Goal: Task Accomplishment & Management: Use online tool/utility

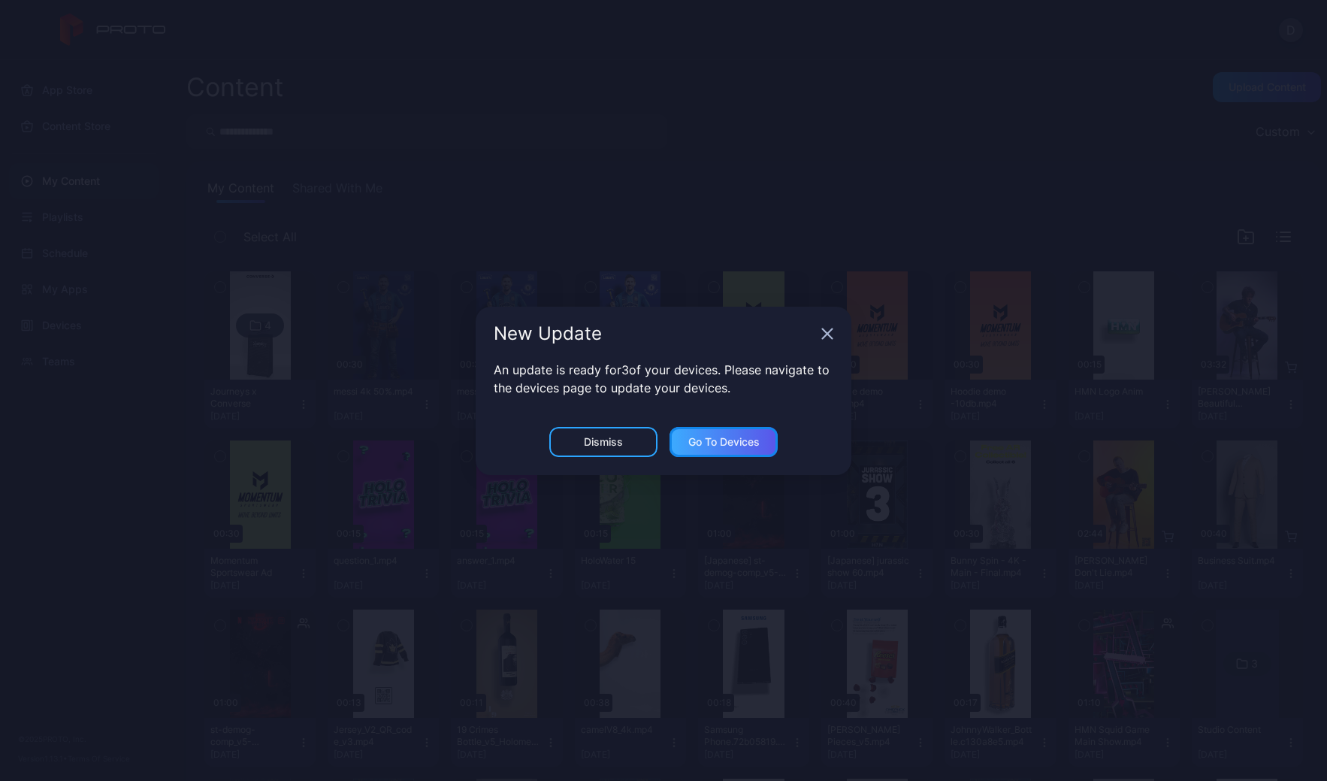
click at [733, 440] on div "Go to devices" at bounding box center [723, 442] width 71 height 12
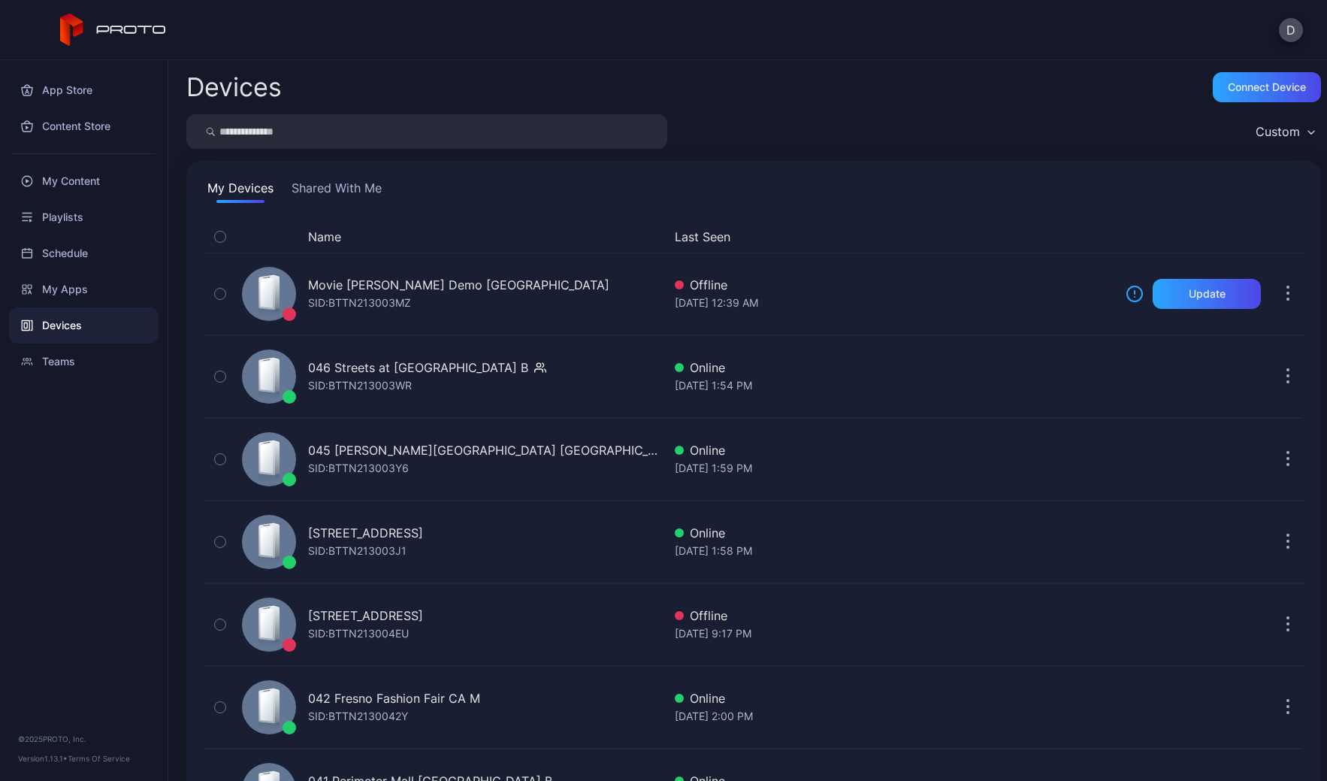
click at [328, 126] on input "search" at bounding box center [426, 131] width 481 height 35
type input "*****"
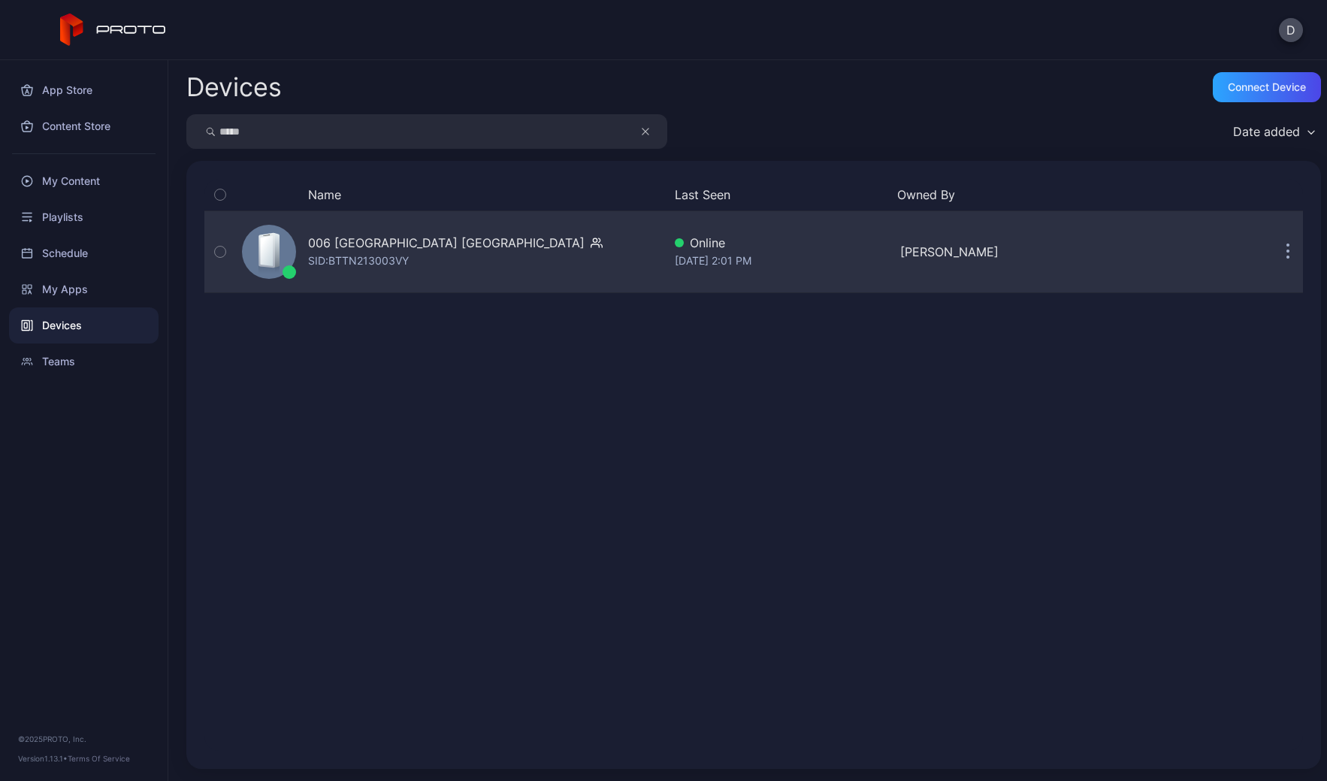
click at [534, 256] on div "006 [GEOGRAPHIC_DATA] SID: BTTN213003VY" at bounding box center [449, 251] width 427 height 75
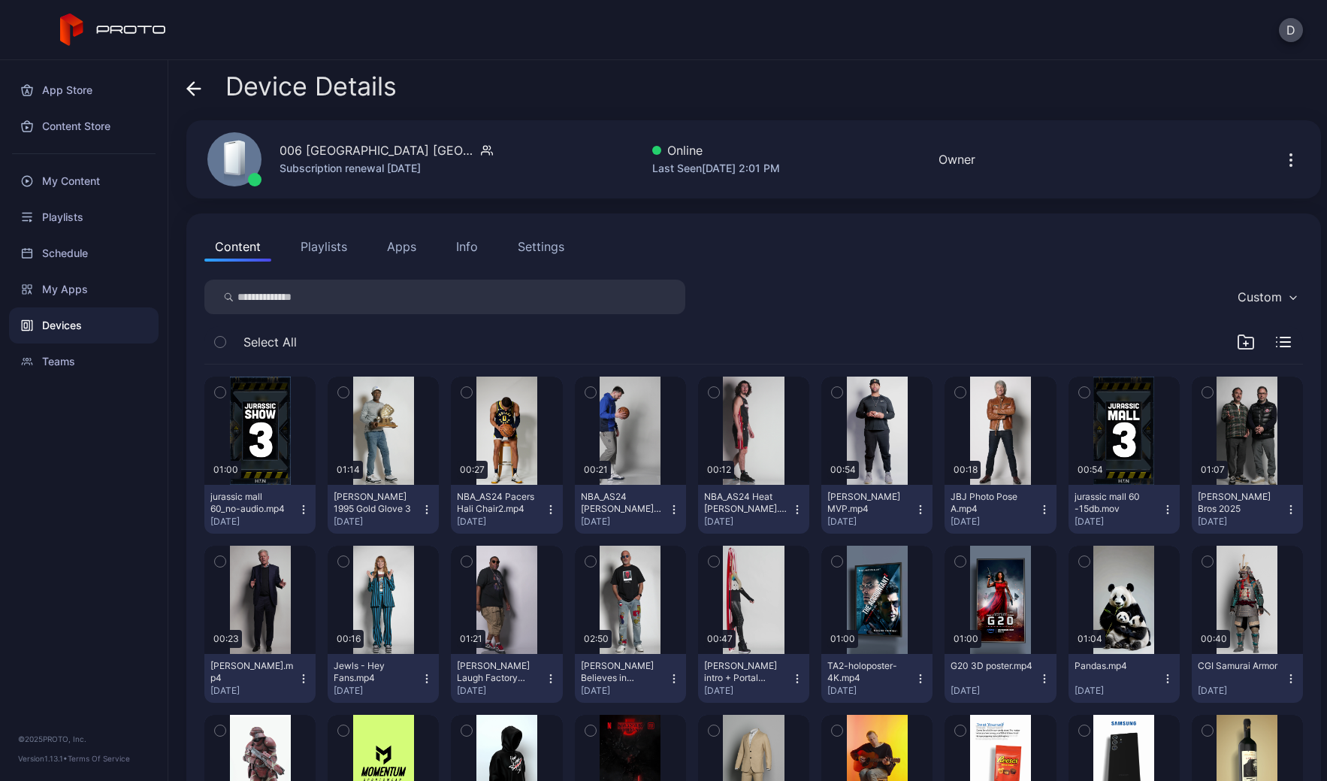
click at [1282, 161] on icon "button" at bounding box center [1291, 160] width 18 height 18
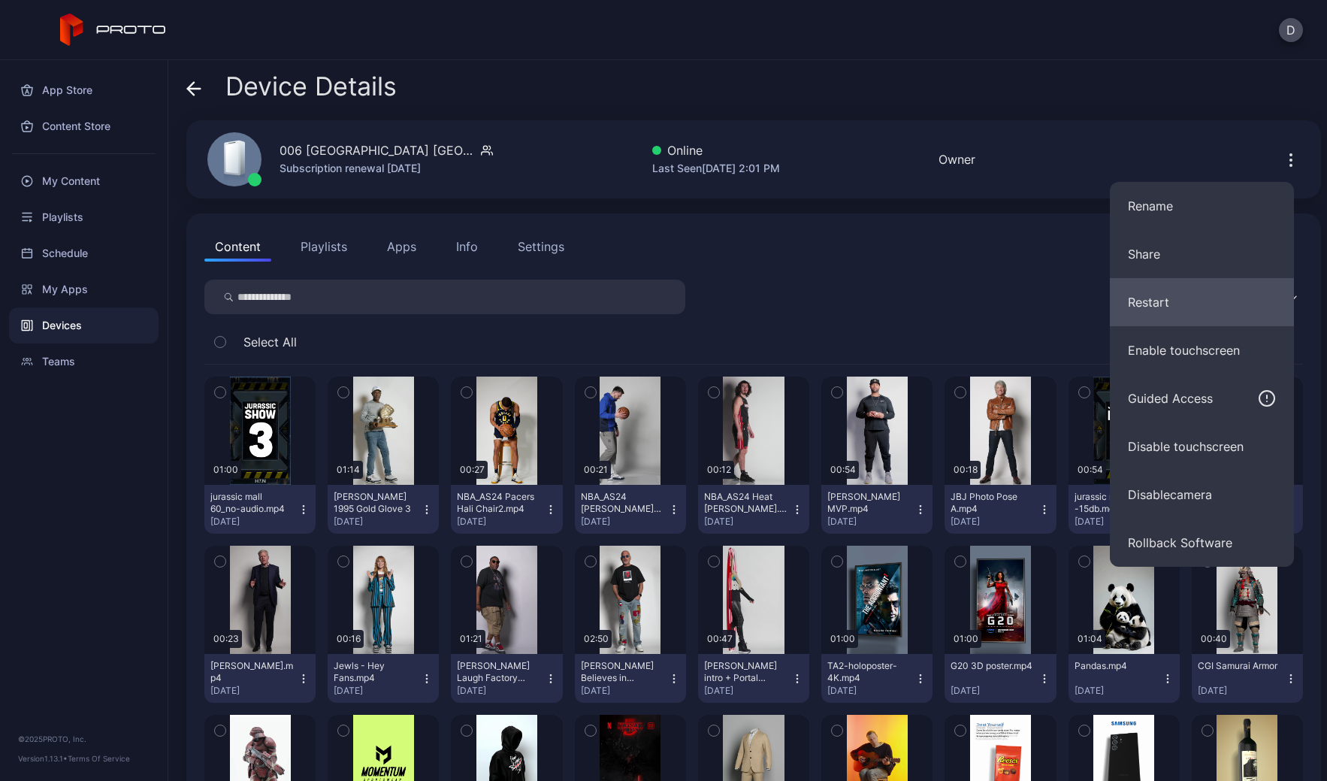
click at [1204, 305] on button "Restart" at bounding box center [1202, 302] width 184 height 48
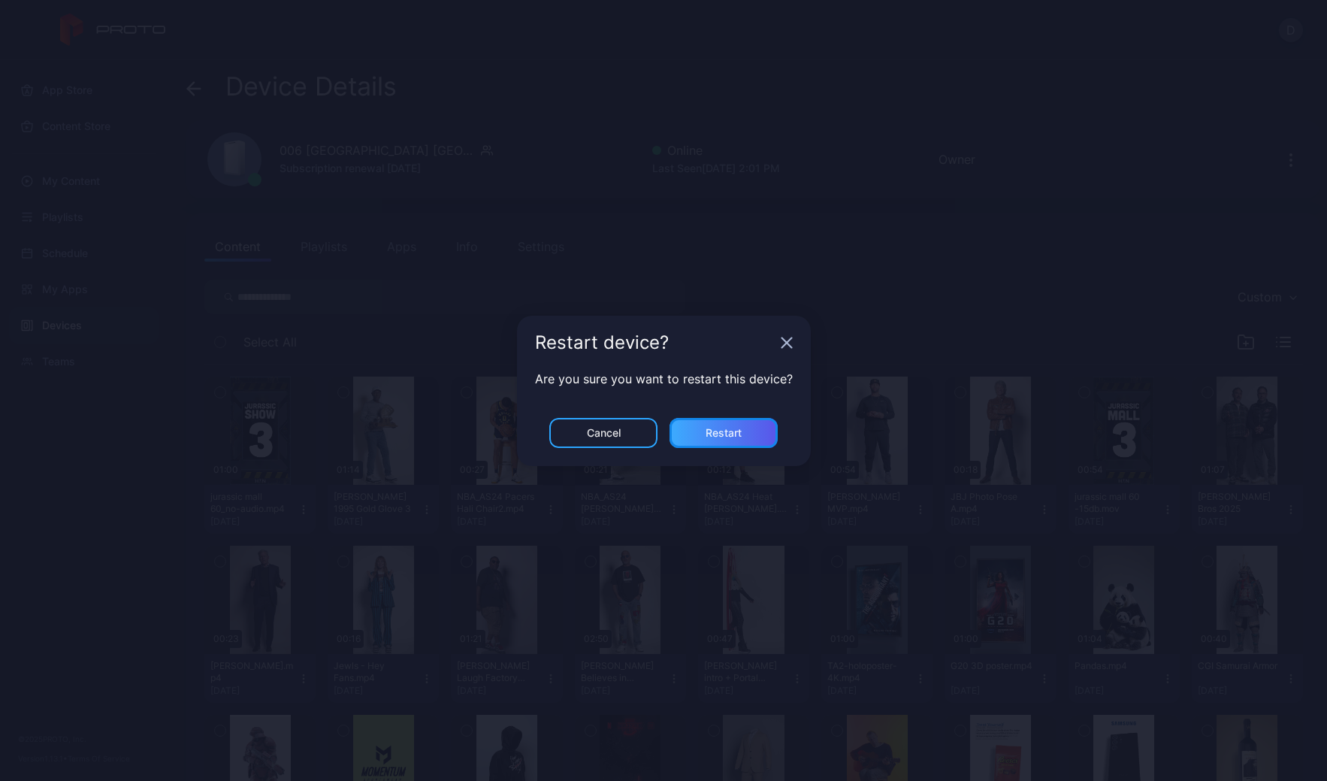
click at [720, 430] on div "Restart" at bounding box center [724, 433] width 36 height 12
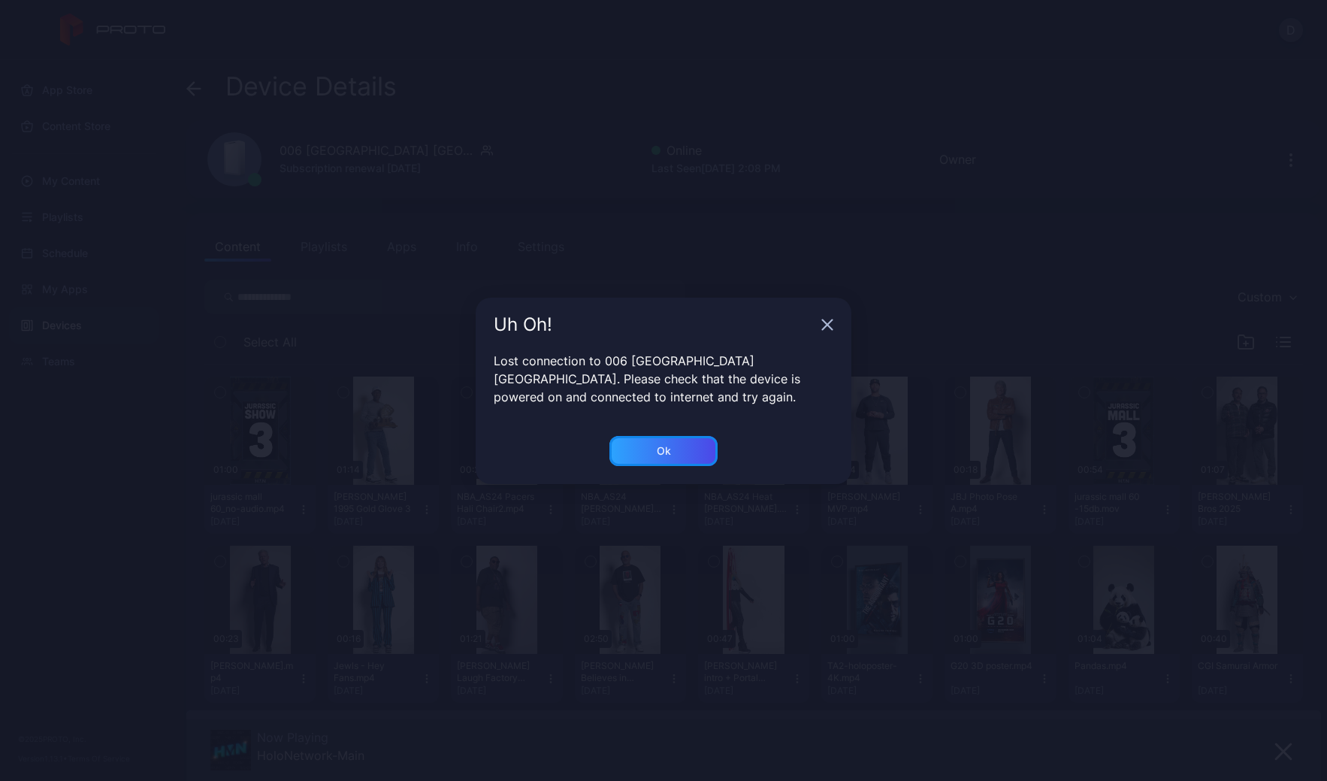
click at [682, 444] on div "Ok" at bounding box center [663, 451] width 108 height 30
